Goal: Find specific page/section: Find specific page/section

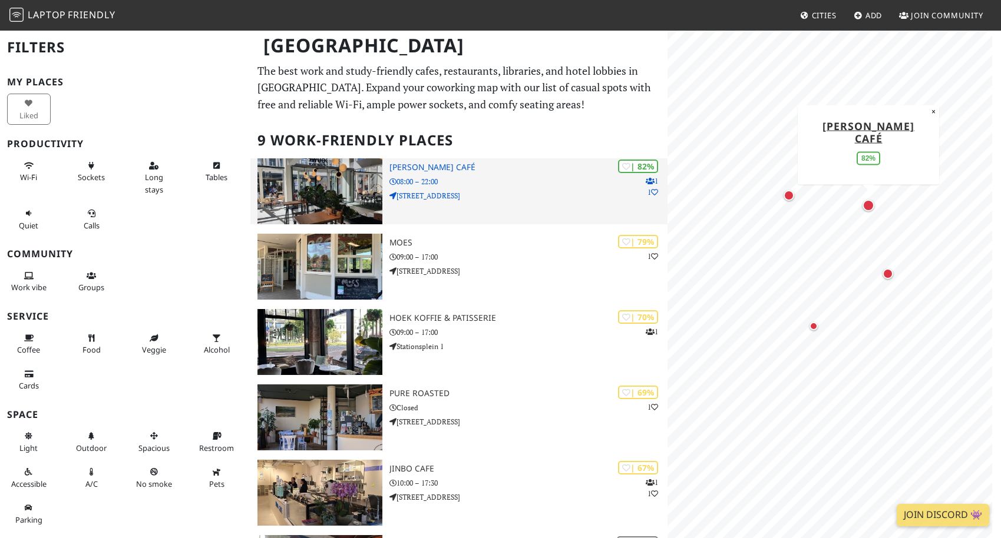
click at [340, 184] on img at bounding box center [319, 191] width 125 height 66
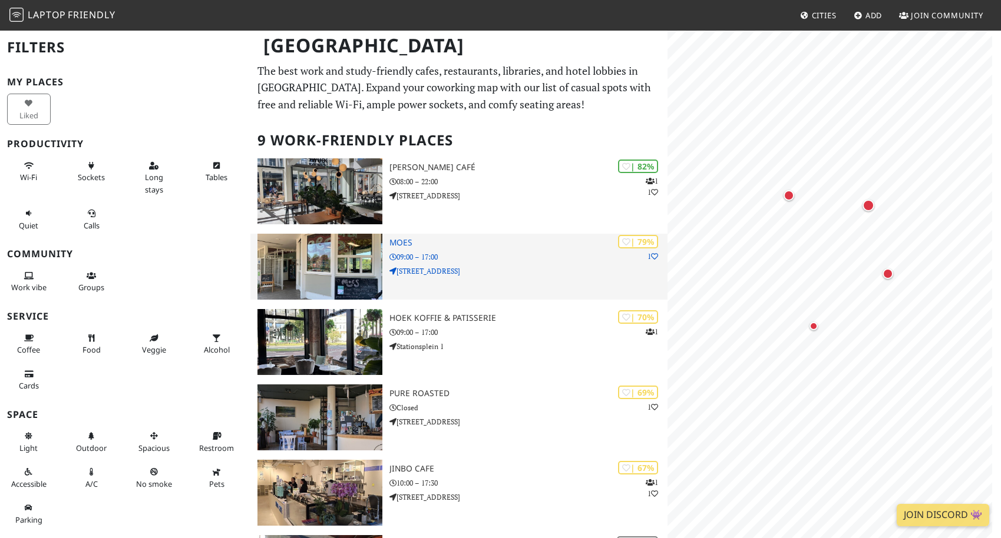
click at [349, 263] on img at bounding box center [319, 267] width 125 height 66
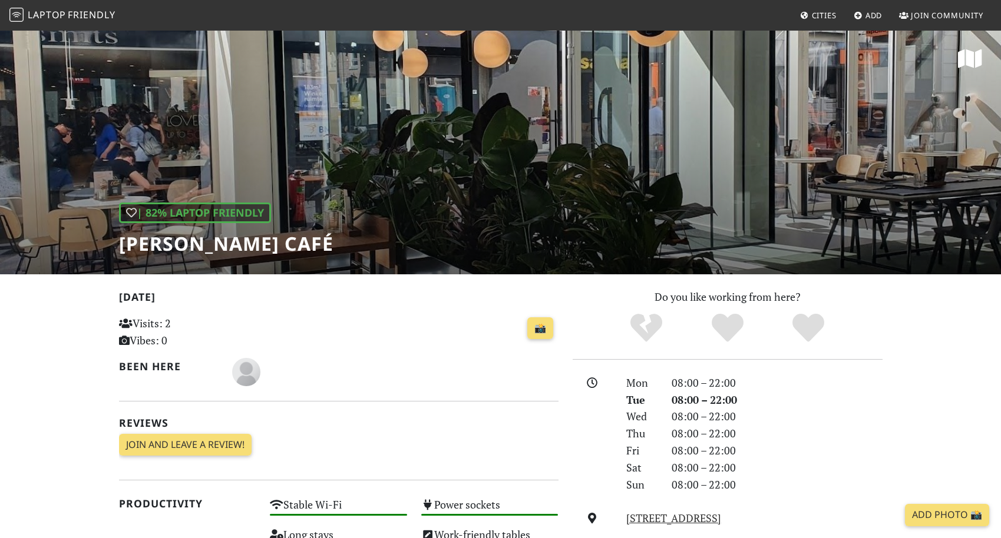
click at [390, 131] on div "| 82% Laptop Friendly Douwe Egberts Café" at bounding box center [500, 151] width 1001 height 245
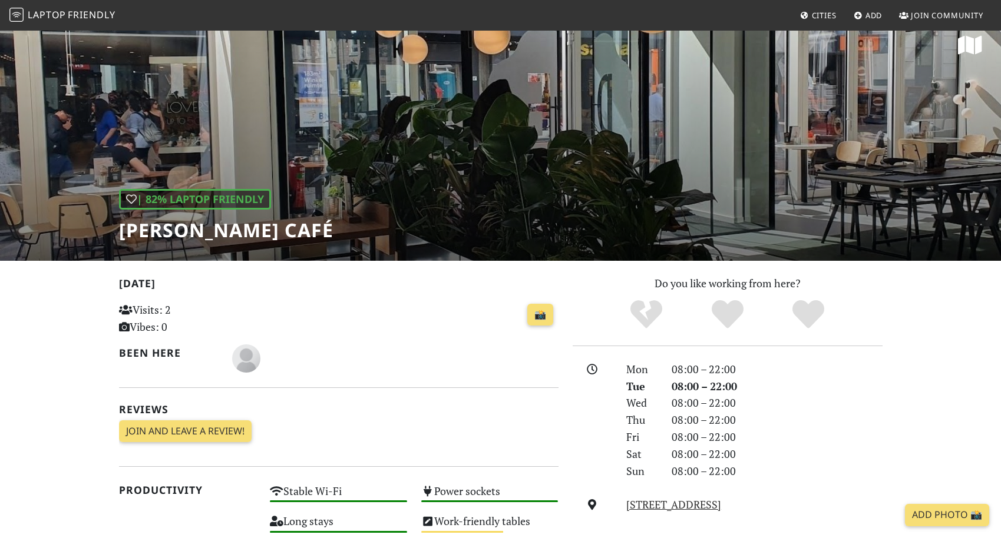
scroll to position [141, 0]
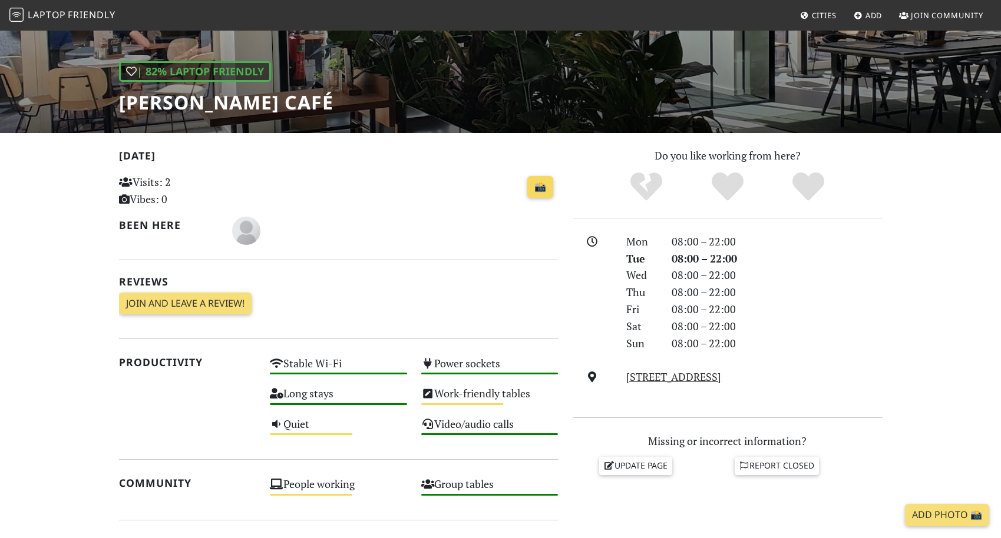
click at [536, 190] on link "📸" at bounding box center [540, 187] width 26 height 22
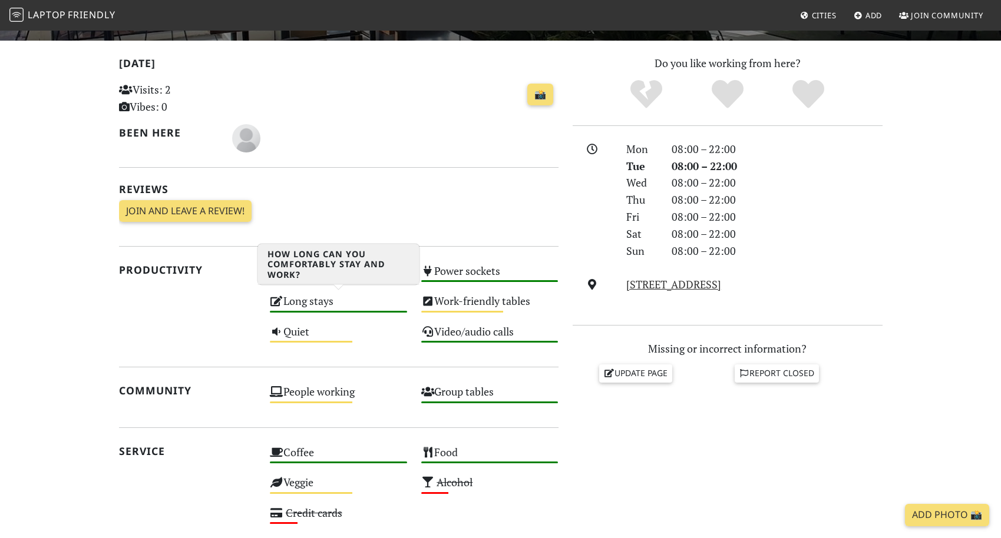
scroll to position [193, 0]
